Goal: Browse casually

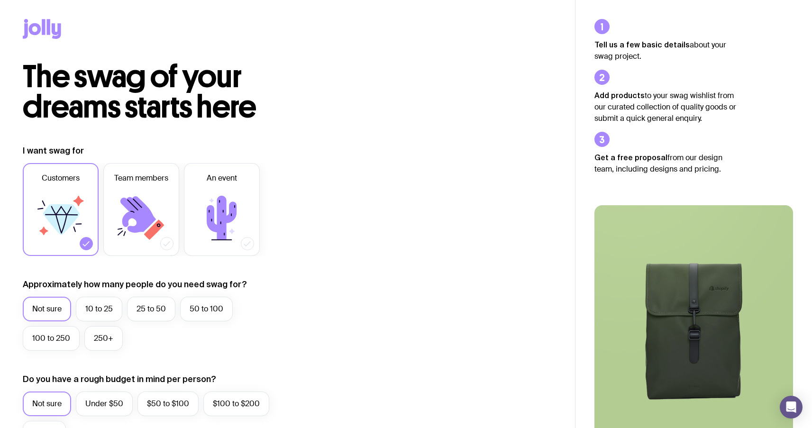
click at [52, 31] on icon at bounding box center [56, 31] width 9 height 16
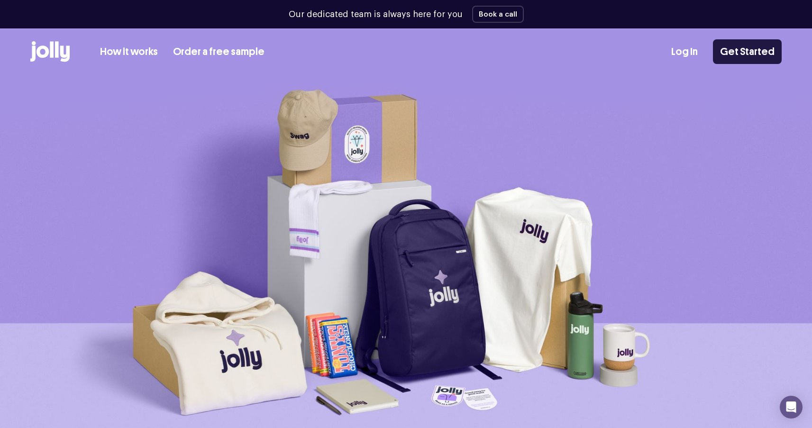
click at [726, 54] on link "Get Started" at bounding box center [747, 51] width 69 height 25
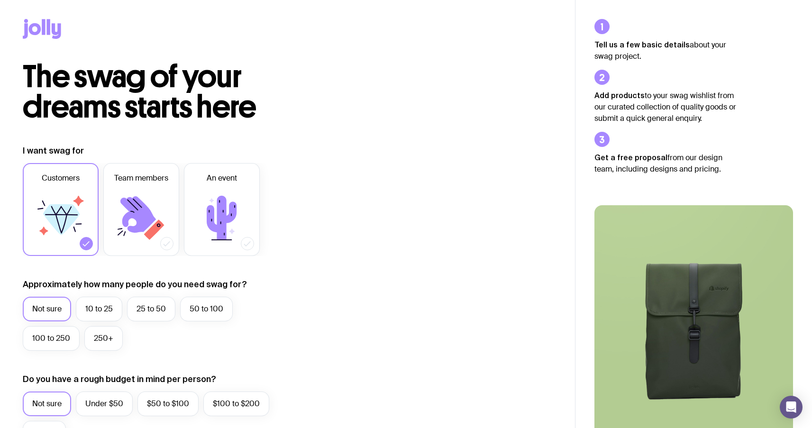
click at [47, 35] on icon at bounding box center [42, 29] width 38 height 20
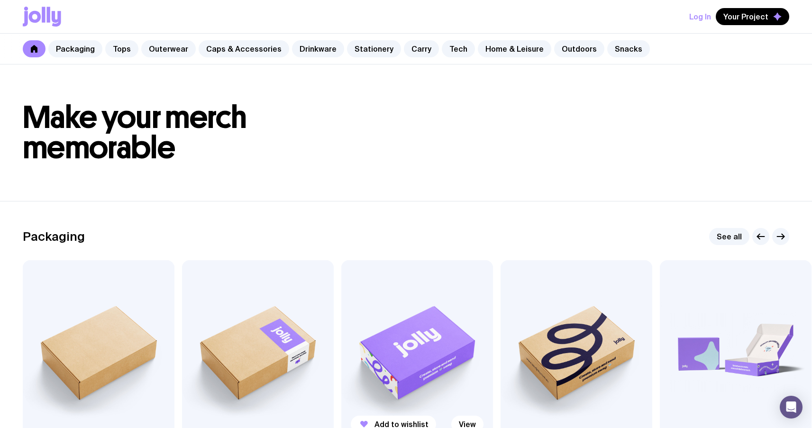
click at [449, 326] on img at bounding box center [417, 351] width 152 height 182
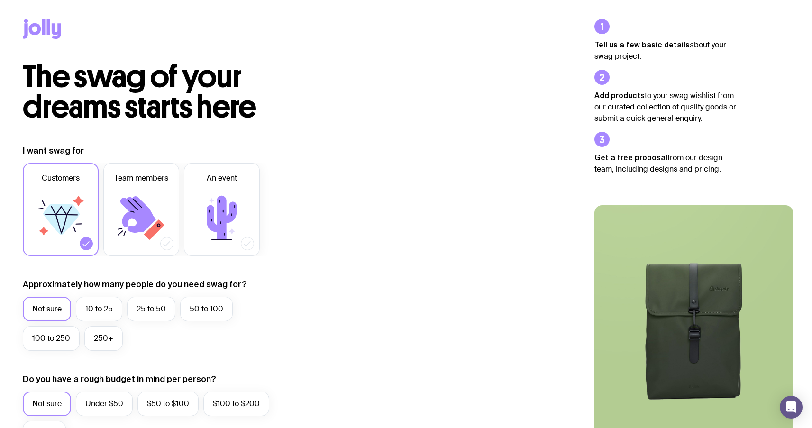
click at [63, 42] on div at bounding box center [288, 31] width 530 height 62
